Goal: Book appointment/travel/reservation

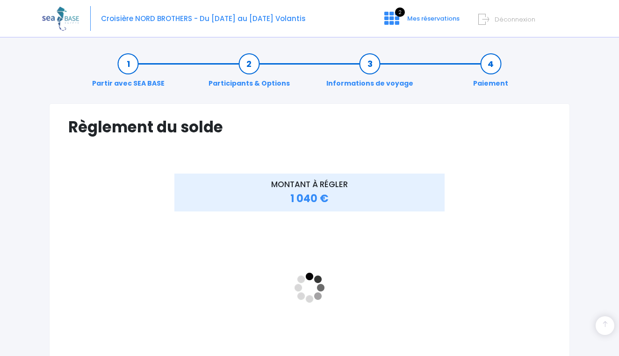
scroll to position [165, 0]
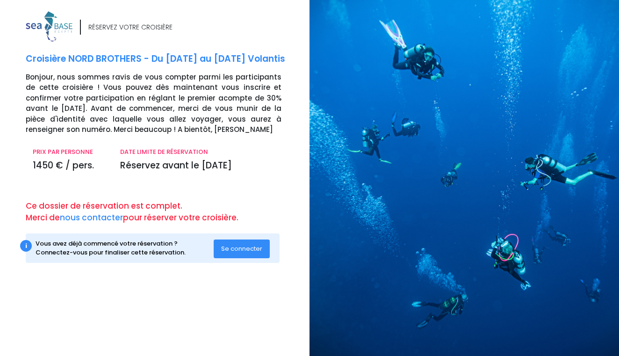
click at [243, 246] on span "Se connecter" at bounding box center [241, 248] width 41 height 9
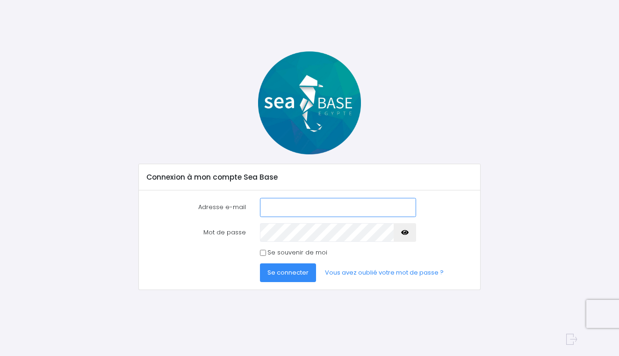
type input "cal_vin@hotmail.fr"
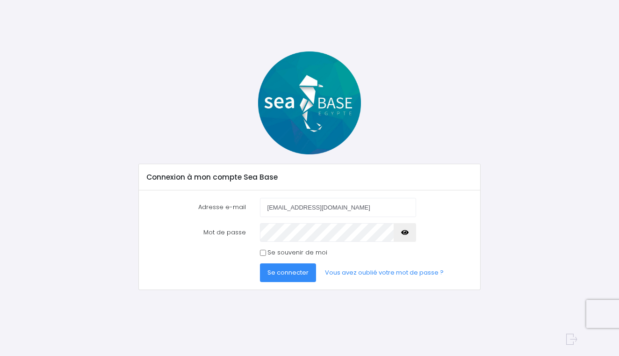
click at [286, 269] on span "Se connecter" at bounding box center [287, 272] width 41 height 9
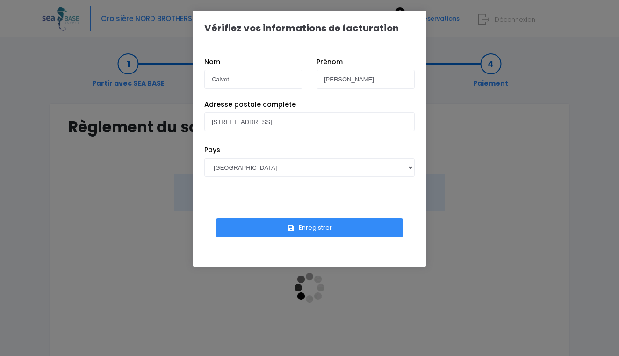
click at [312, 227] on button "Enregistrer" at bounding box center [309, 227] width 187 height 19
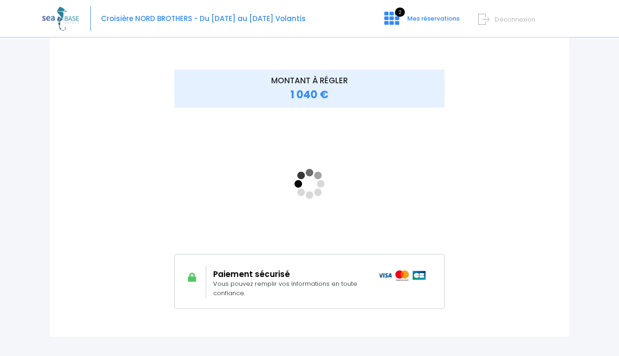
scroll to position [105, 0]
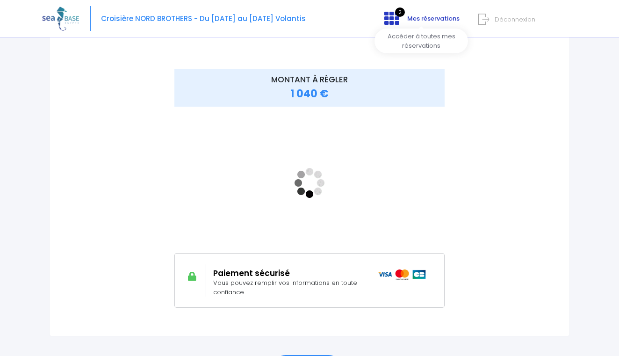
click at [392, 21] on icon at bounding box center [391, 18] width 15 height 15
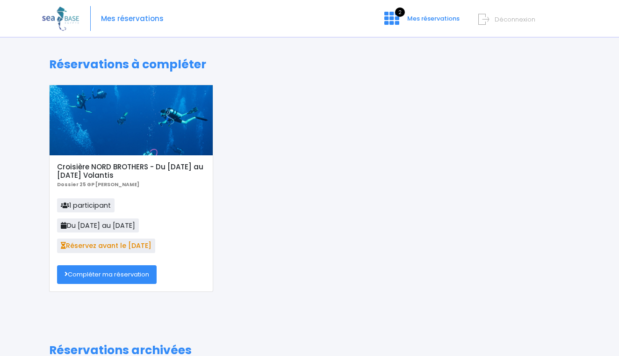
click at [113, 273] on link "Compléter ma réservation" at bounding box center [107, 274] width 100 height 19
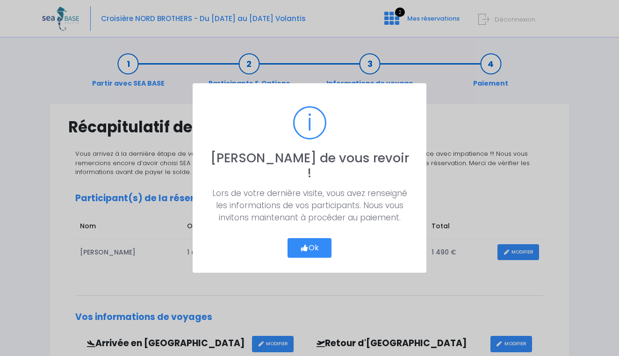
click at [304, 238] on button "Ok" at bounding box center [309, 248] width 44 height 20
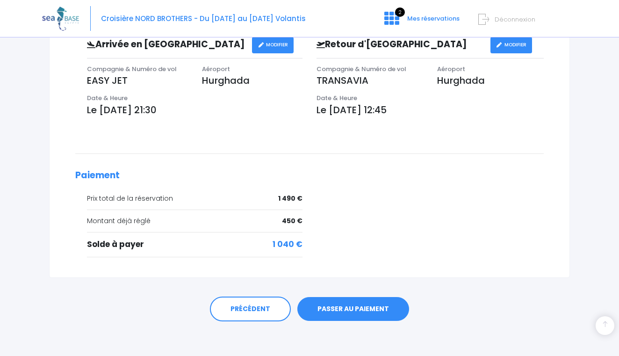
scroll to position [298, 0]
click at [364, 307] on link "PASSER AU PAIEMENT" at bounding box center [353, 309] width 112 height 24
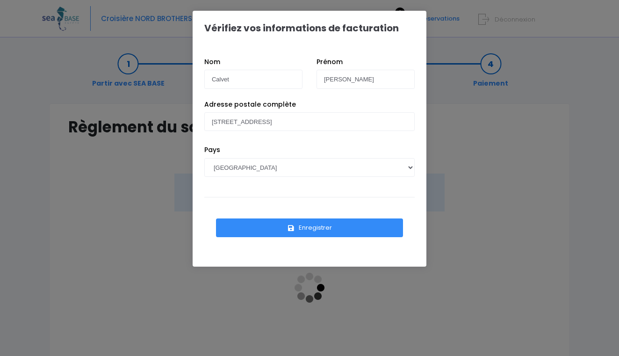
click at [295, 232] on button "Enregistrer" at bounding box center [309, 227] width 187 height 19
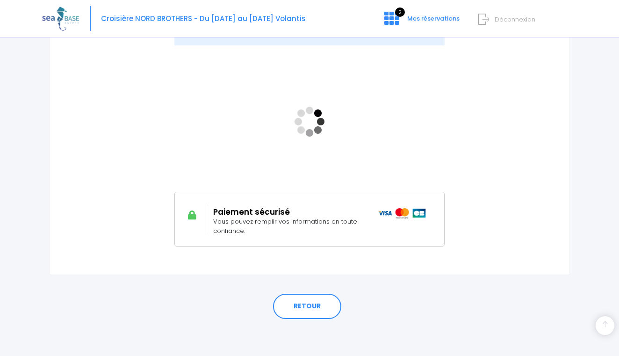
scroll to position [165, 0]
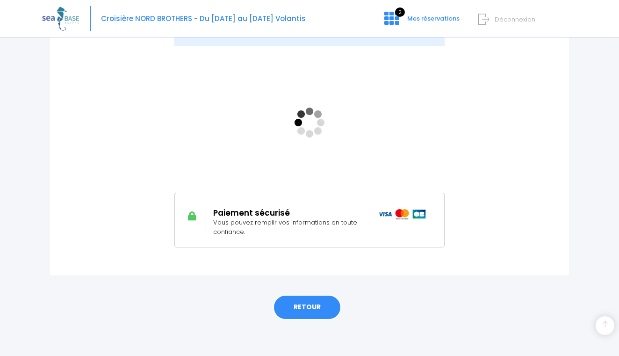
click at [331, 306] on link "RETOUR" at bounding box center [307, 306] width 68 height 25
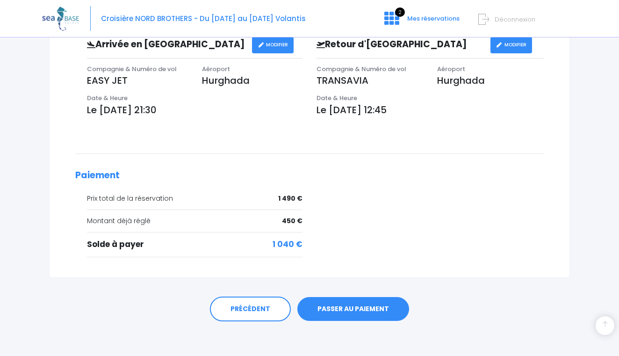
scroll to position [298, 0]
click at [369, 309] on link "PASSER AU PAIEMENT" at bounding box center [353, 309] width 112 height 24
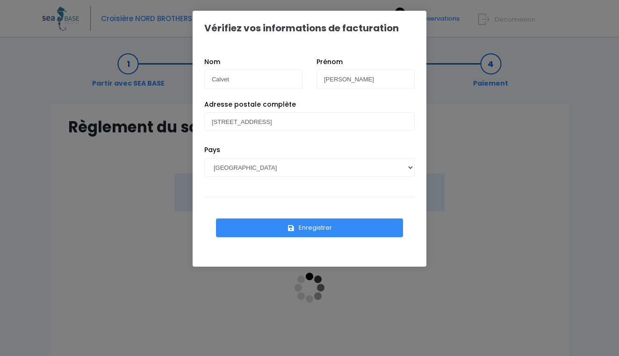
click at [346, 236] on button "Enregistrer" at bounding box center [309, 227] width 187 height 19
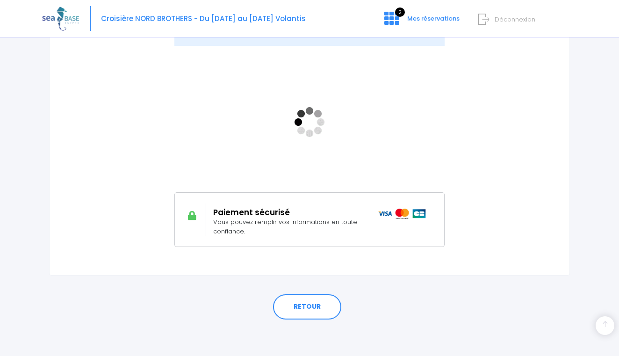
scroll to position [165, 0]
click at [315, 309] on link "RETOUR" at bounding box center [307, 306] width 68 height 25
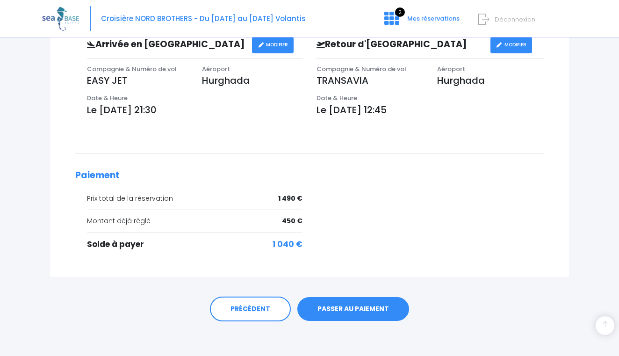
scroll to position [298, 0]
click at [347, 304] on link "PASSER AU PAIEMENT" at bounding box center [353, 309] width 112 height 24
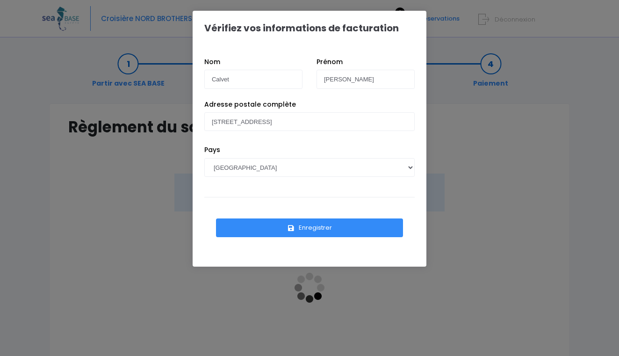
click at [331, 233] on button "Enregistrer" at bounding box center [309, 227] width 187 height 19
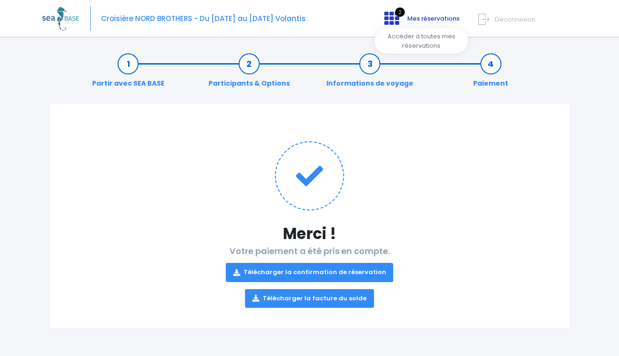
click at [391, 21] on icon at bounding box center [391, 18] width 15 height 15
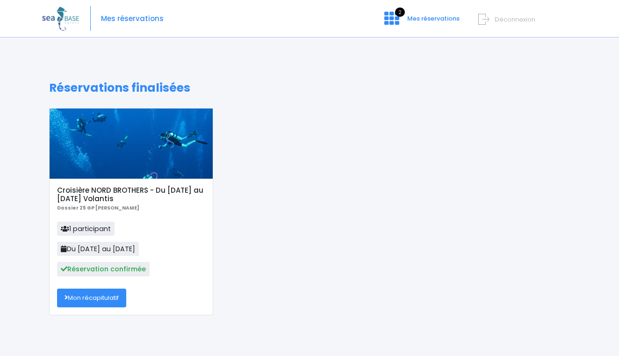
click at [121, 297] on link "Mon récapitulatif" at bounding box center [91, 297] width 69 height 19
